Goal: Task Accomplishment & Management: Manage account settings

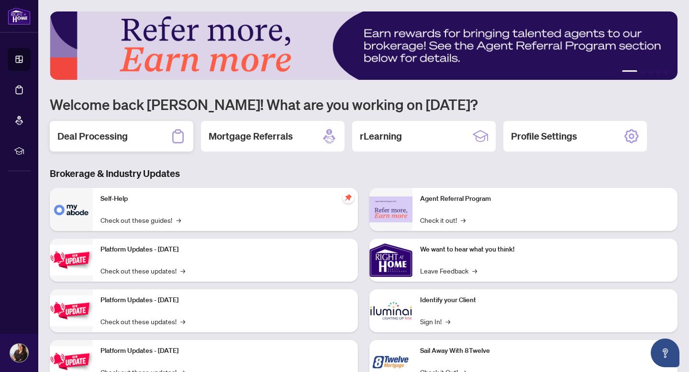
click at [135, 134] on div "Deal Processing" at bounding box center [122, 136] width 144 height 31
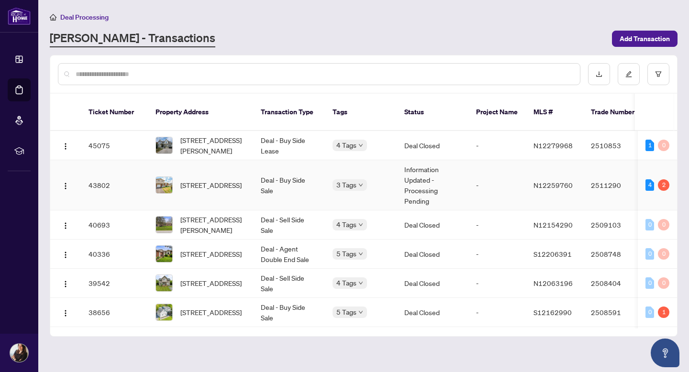
click at [572, 179] on td "N12259760" at bounding box center [554, 185] width 57 height 50
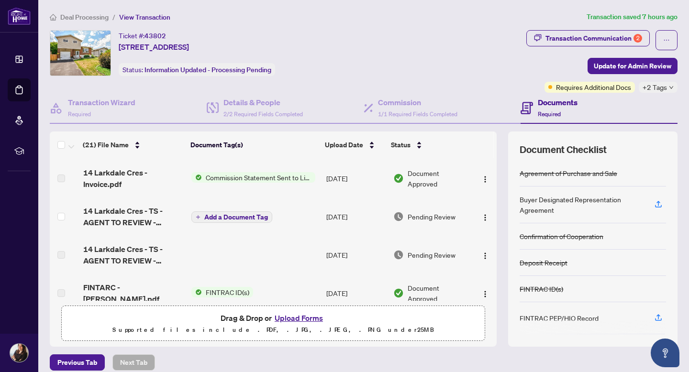
scroll to position [229, 0]
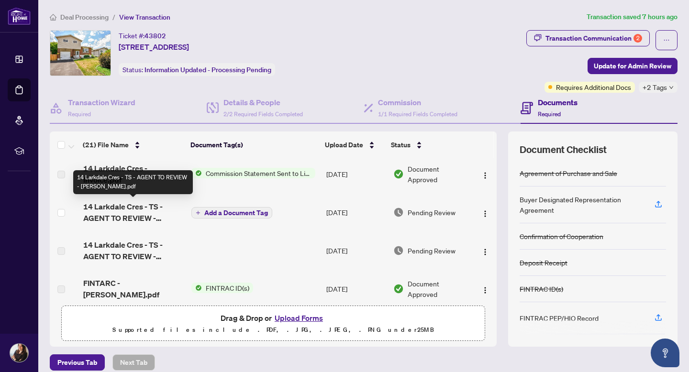
click at [144, 205] on span "14 Larkdale Cres - TS - AGENT TO REVIEW - Ashley.pdf" at bounding box center [133, 212] width 101 height 23
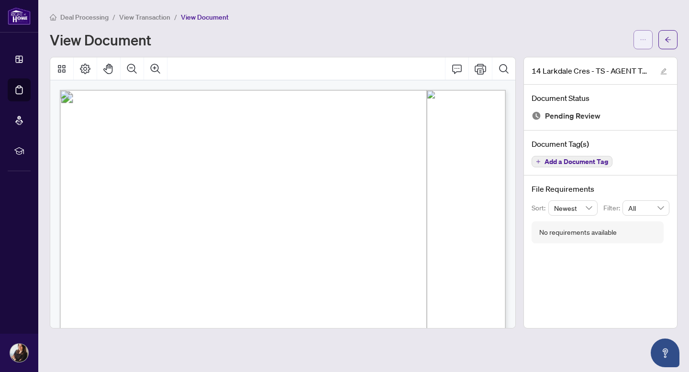
click at [640, 37] on icon "ellipsis" at bounding box center [643, 39] width 7 height 7
click at [605, 56] on span "Download" at bounding box center [608, 60] width 73 height 11
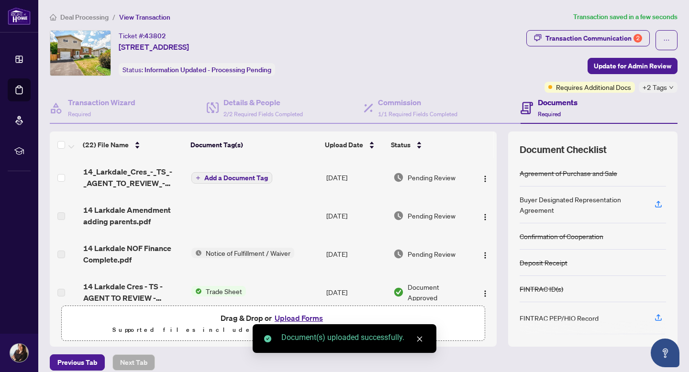
click at [207, 177] on span "Add a Document Tag" at bounding box center [236, 178] width 64 height 7
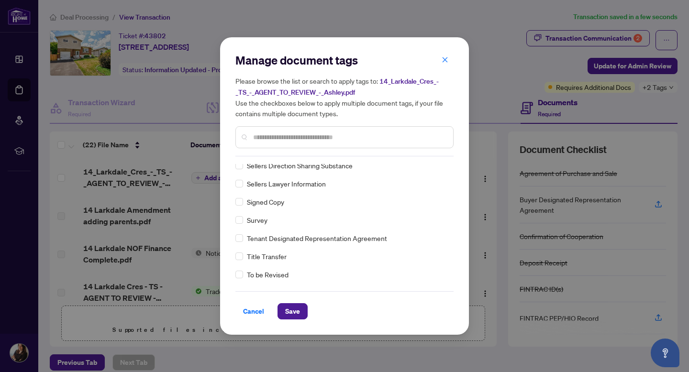
scroll to position [2067, 0]
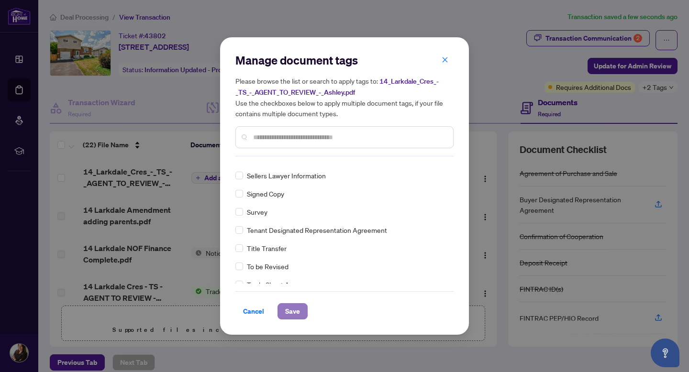
click at [294, 312] on span "Save" at bounding box center [292, 311] width 15 height 15
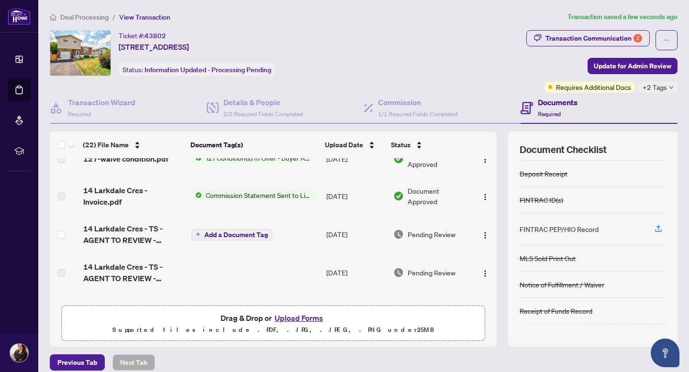
scroll to position [0, 0]
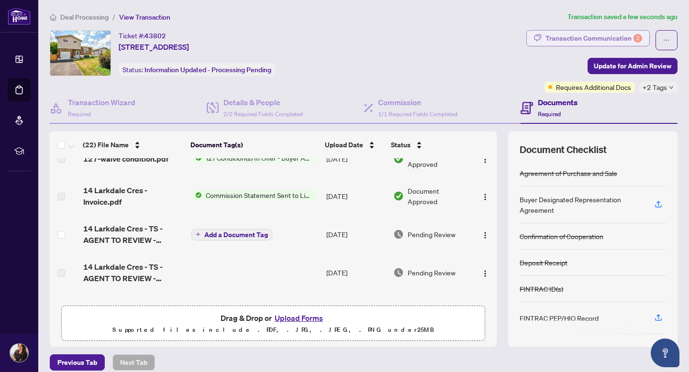
click at [618, 39] on div "Transaction Communication 2" at bounding box center [594, 38] width 97 height 15
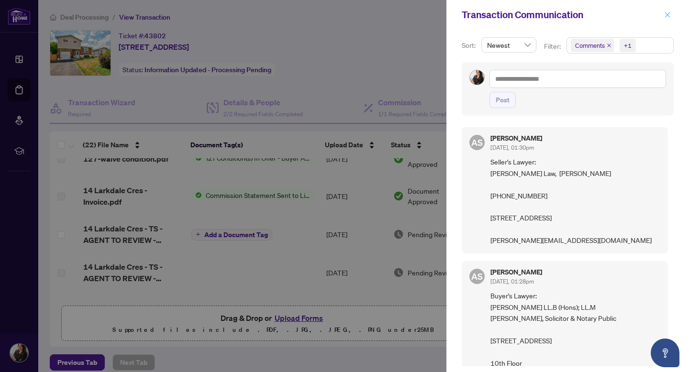
click at [668, 16] on icon "close" at bounding box center [667, 14] width 7 height 7
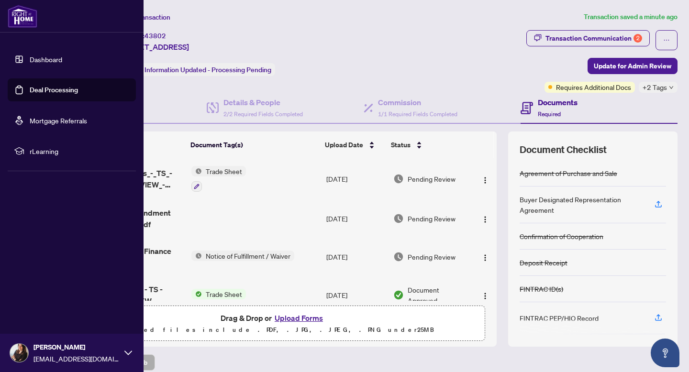
click at [30, 60] on link "Dashboard" at bounding box center [46, 59] width 33 height 9
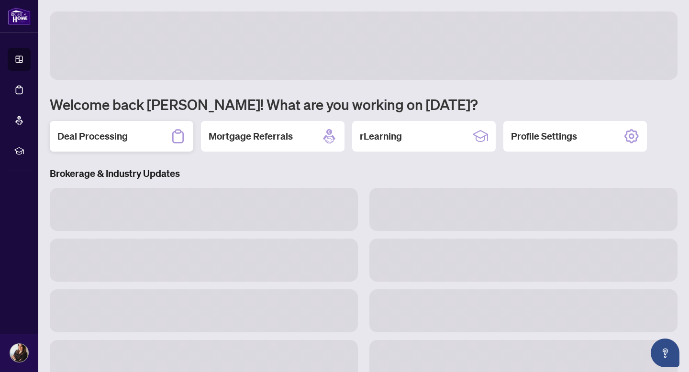
click at [153, 134] on div "Deal Processing" at bounding box center [122, 136] width 144 height 31
